Goal: Information Seeking & Learning: Learn about a topic

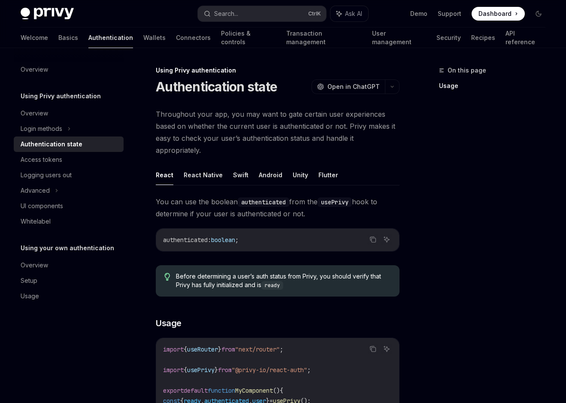
type textarea "*"
click at [303, 9] on button "Search... Ctrl K" at bounding box center [262, 13] width 128 height 15
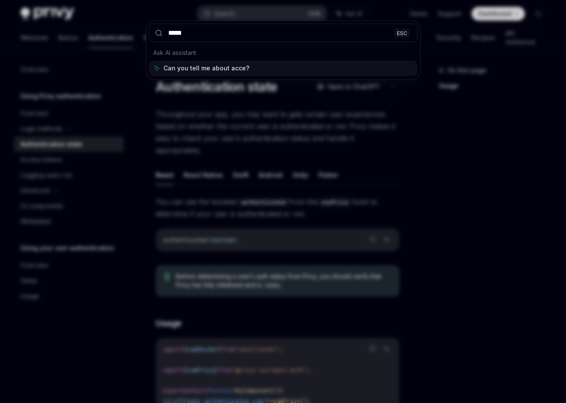
type input "******"
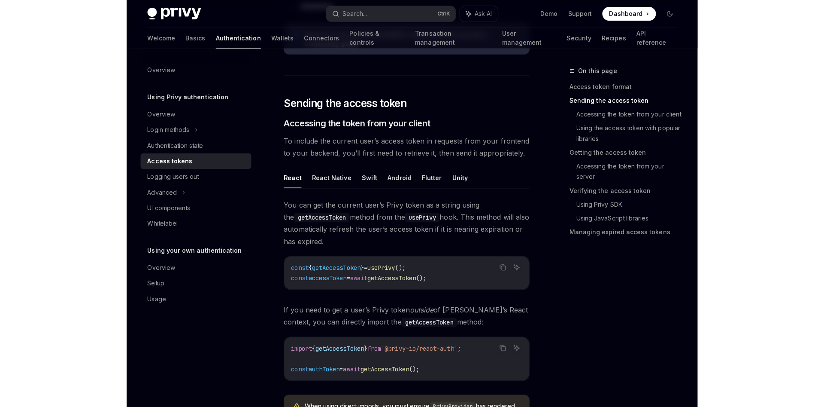
scroll to position [355, 0]
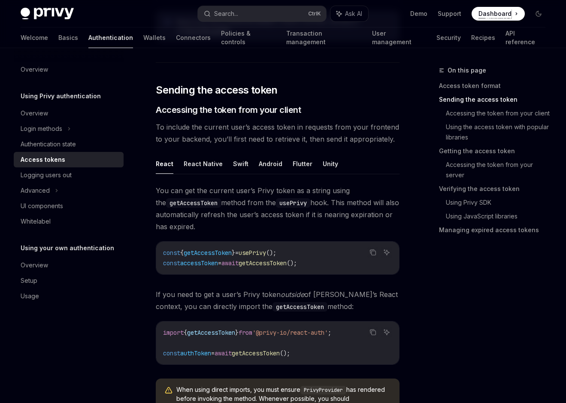
type textarea "*"
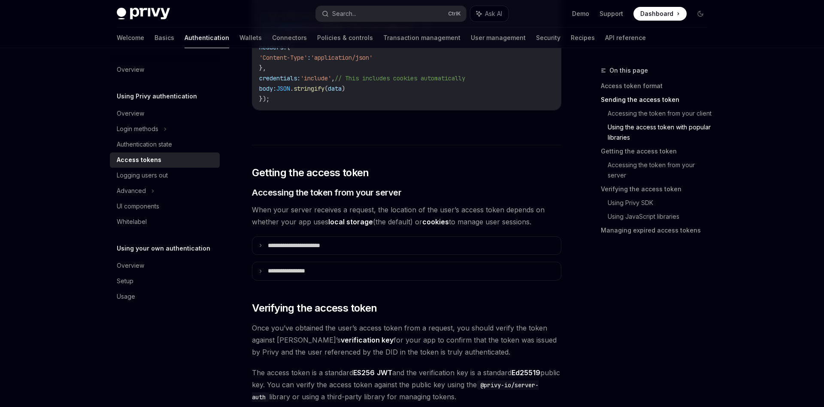
scroll to position [1055, 0]
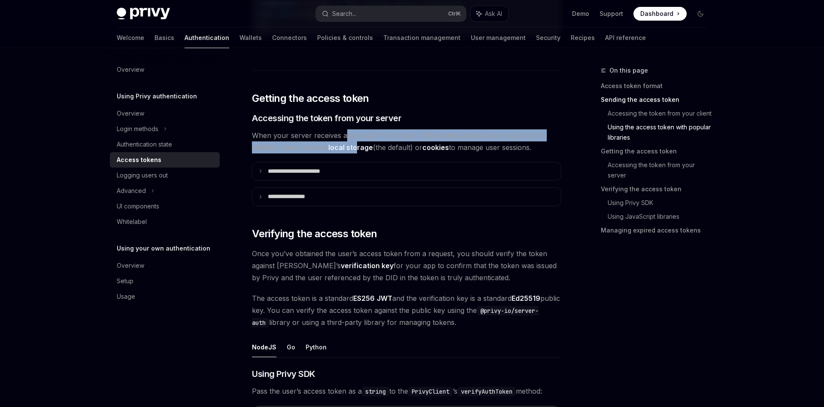
drag, startPoint x: 357, startPoint y: 142, endPoint x: 401, endPoint y: 159, distance: 46.6
click at [397, 157] on div "**********" at bounding box center [407, 241] width 310 height 2376
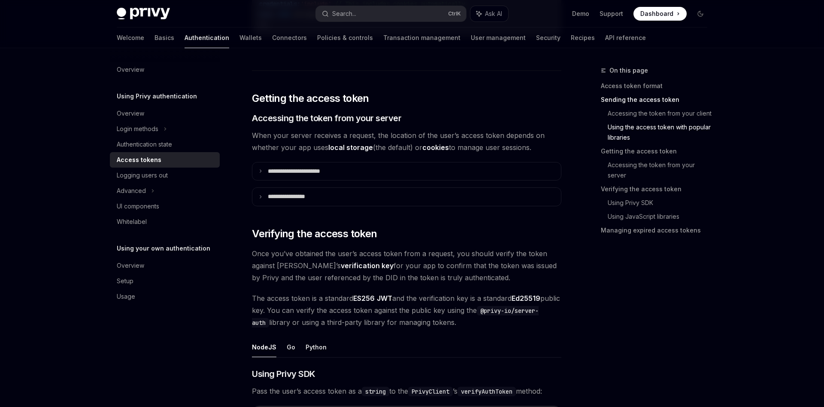
click at [401, 159] on div "**********" at bounding box center [407, 241] width 310 height 2376
drag, startPoint x: 548, startPoint y: 151, endPoint x: 435, endPoint y: 138, distance: 113.7
click at [435, 138] on span "When your server receives a request, the location of the user’s access token de…" at bounding box center [407, 141] width 310 height 24
drag, startPoint x: 347, startPoint y: 146, endPoint x: 402, endPoint y: 146, distance: 55.4
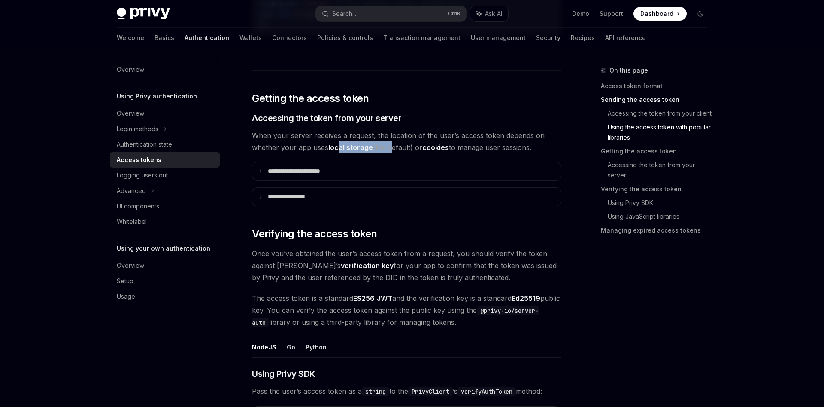
click at [401, 146] on span "When your server receives a request, the location of the user’s access token de…" at bounding box center [407, 141] width 310 height 24
click at [402, 146] on span "When your server receives a request, the location of the user’s access token de…" at bounding box center [407, 141] width 310 height 24
drag, startPoint x: 338, startPoint y: 146, endPoint x: 415, endPoint y: 146, distance: 76.4
click at [410, 146] on span "When your server receives a request, the location of the user’s access token de…" at bounding box center [407, 141] width 310 height 24
click at [416, 146] on span "When your server receives a request, the location of the user’s access token de…" at bounding box center [407, 141] width 310 height 24
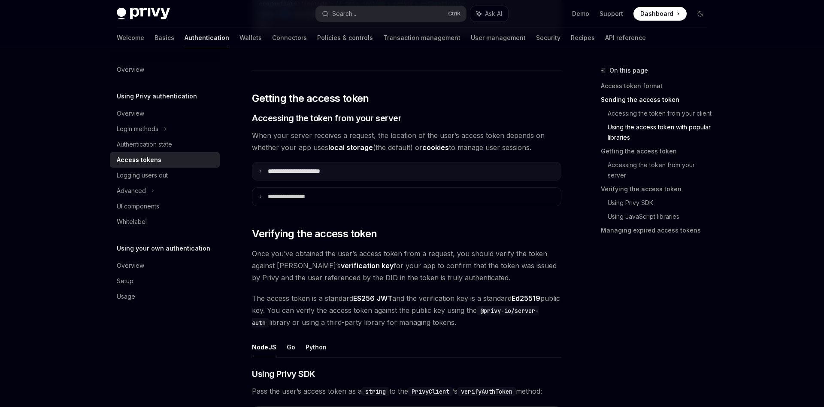
scroll to position [1099, 0]
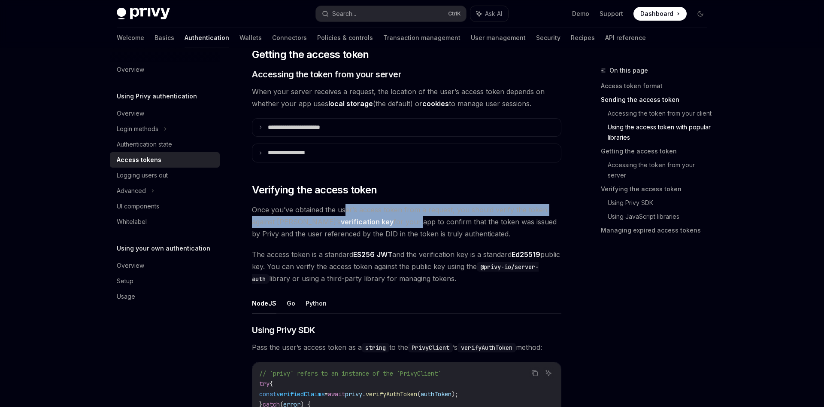
drag, startPoint x: 351, startPoint y: 204, endPoint x: 382, endPoint y: 223, distance: 36.5
click at [382, 223] on div "**********" at bounding box center [407, 197] width 310 height 2376
click at [382, 223] on span "Once you’ve obtained the user’s access token from a request, you should verify …" at bounding box center [407, 222] width 310 height 36
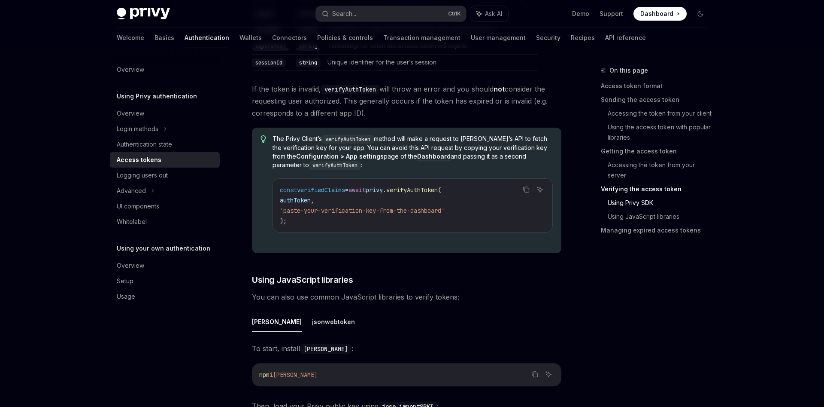
scroll to position [1537, 0]
